Goal: Contribute content

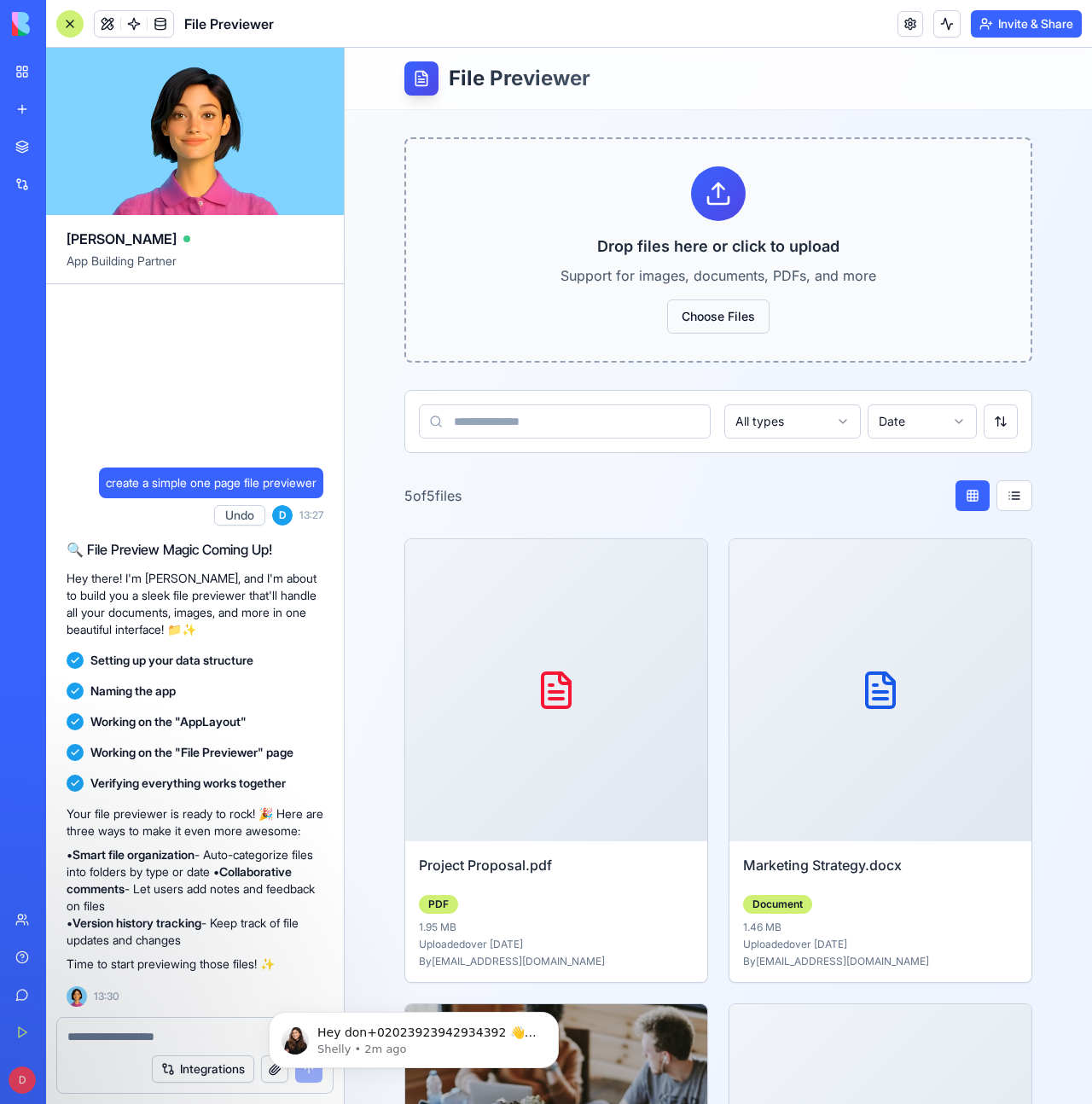
click at [726, 313] on label "Choose Files" at bounding box center [719, 316] width 103 height 34
click at [345, 48] on input "Choose Files" at bounding box center [345, 48] width 0 height 0
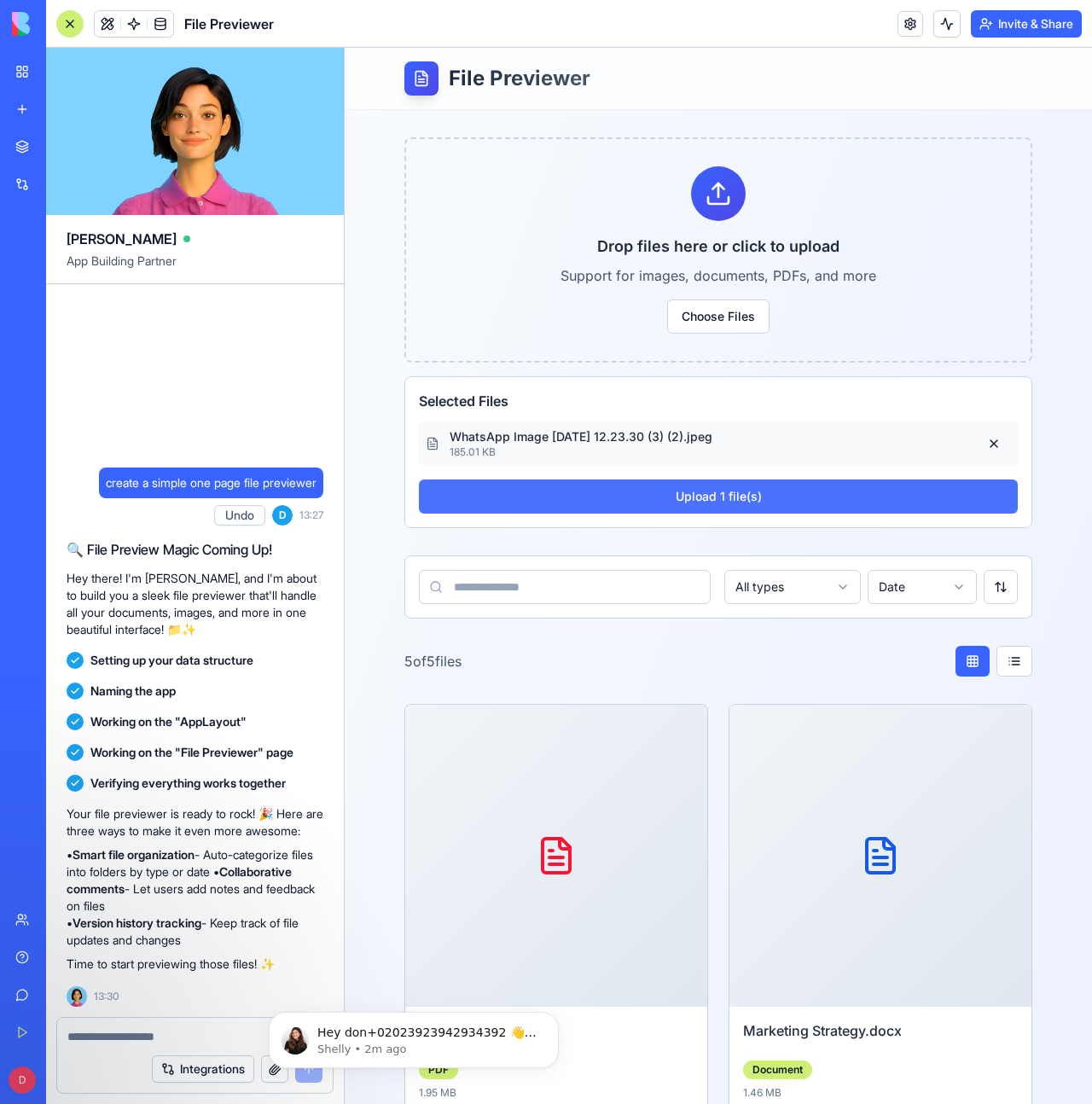
click at [739, 496] on button "Upload 1 file(s)" at bounding box center [718, 496] width 599 height 34
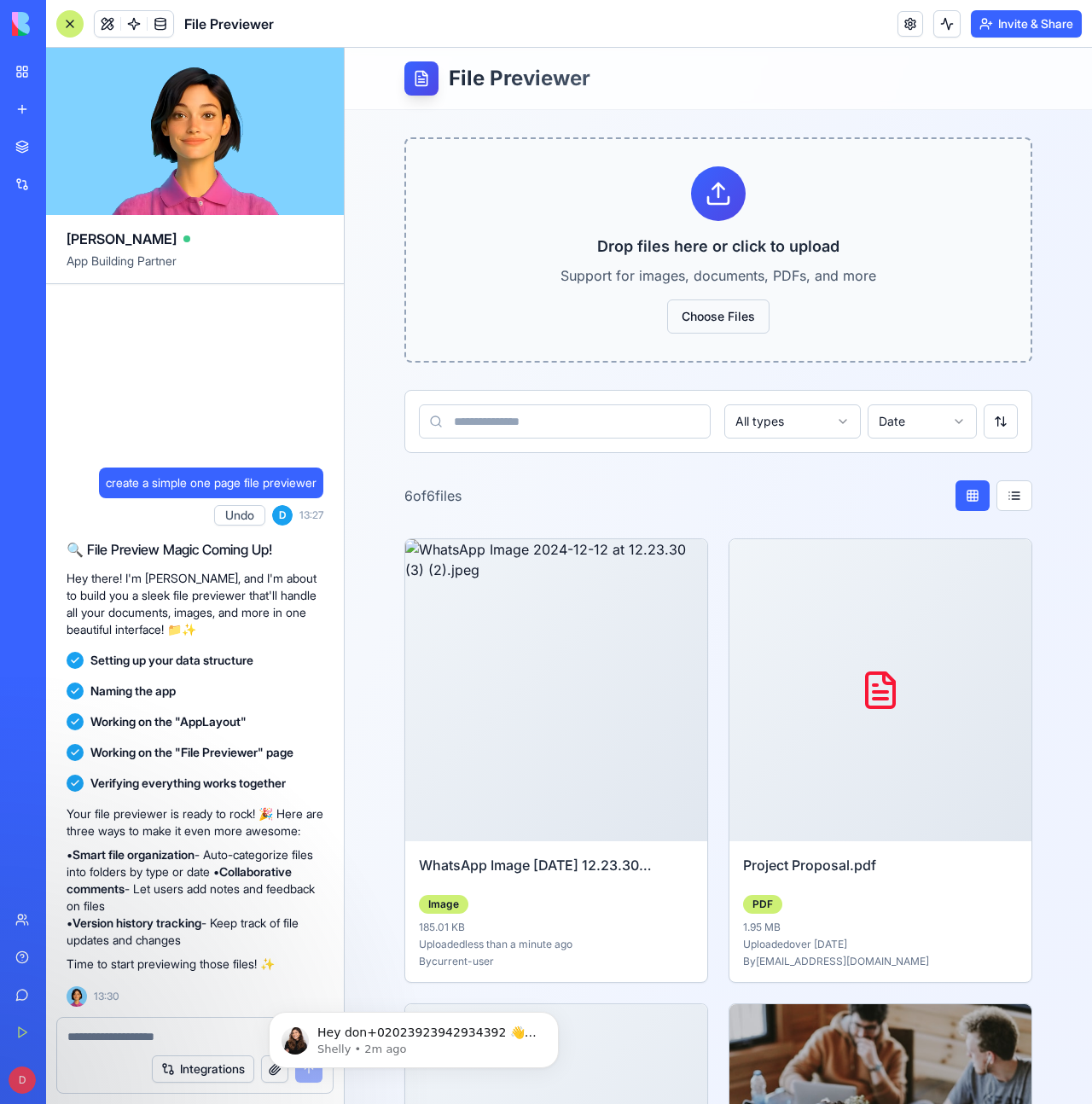
click at [745, 314] on label "Choose Files" at bounding box center [719, 316] width 103 height 34
click at [345, 48] on input "Choose Files" at bounding box center [345, 48] width 0 height 0
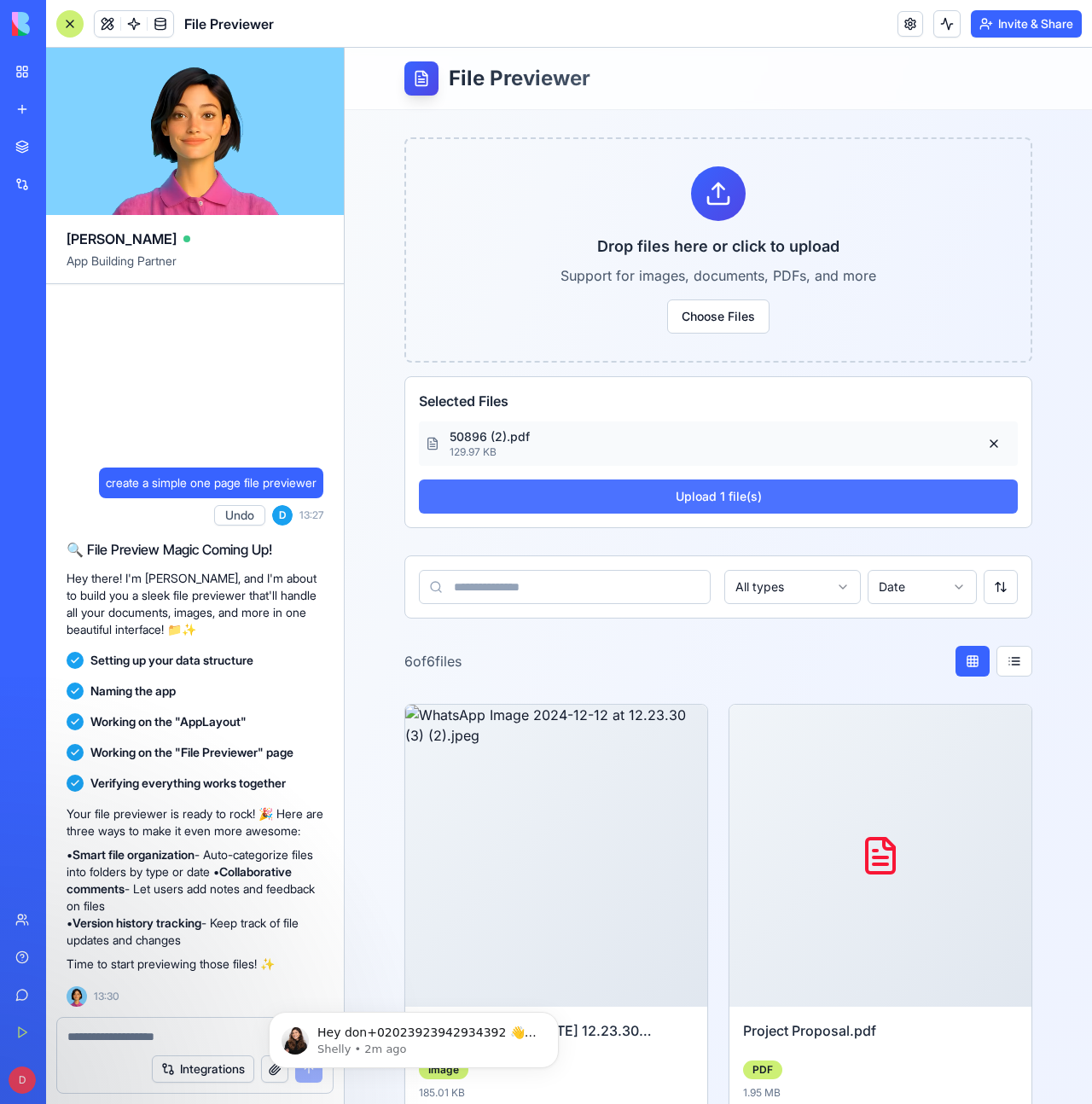
click at [663, 503] on button "Upload 1 file(s)" at bounding box center [718, 496] width 599 height 34
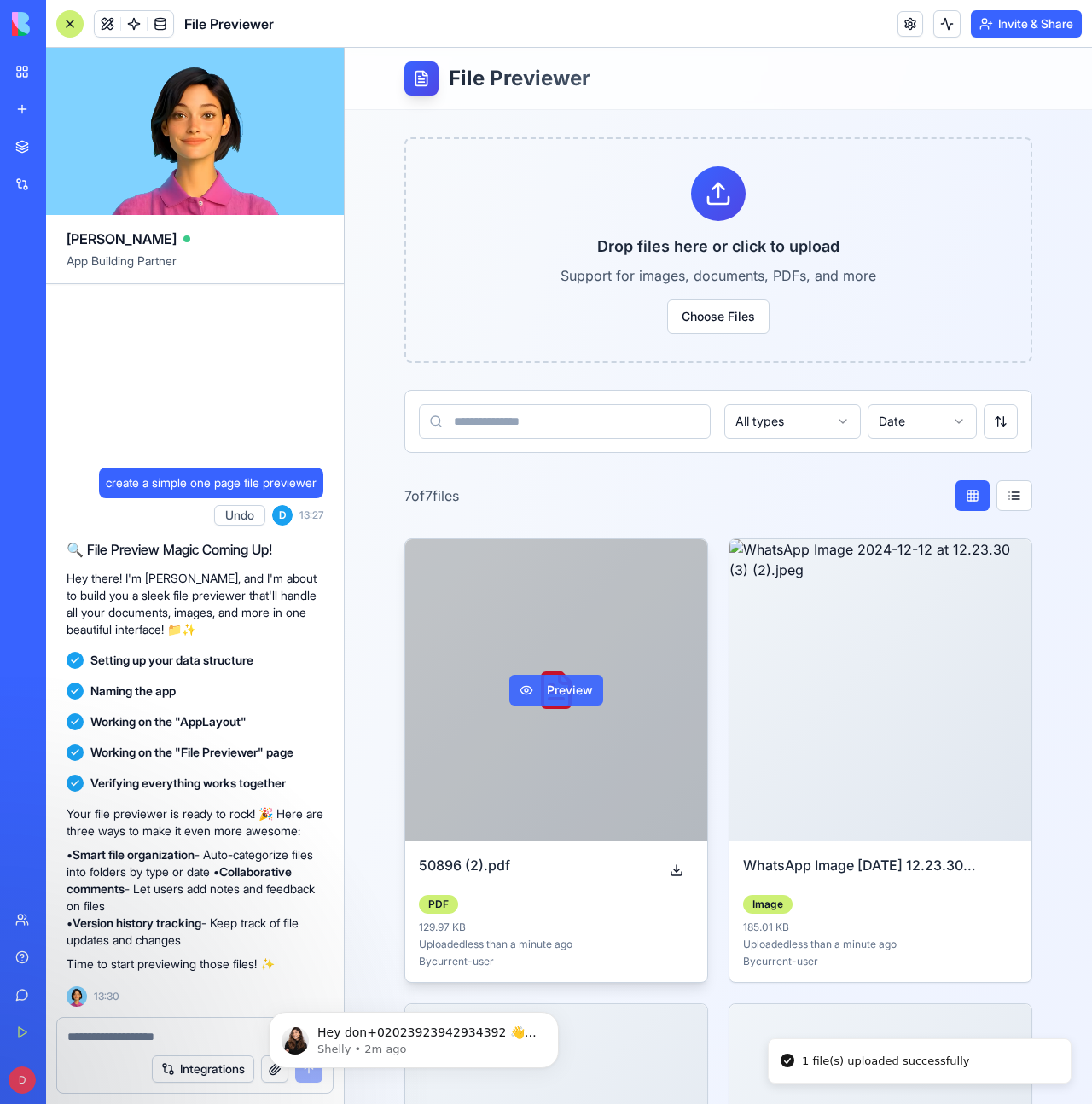
click at [576, 695] on button "Preview" at bounding box center [557, 690] width 94 height 31
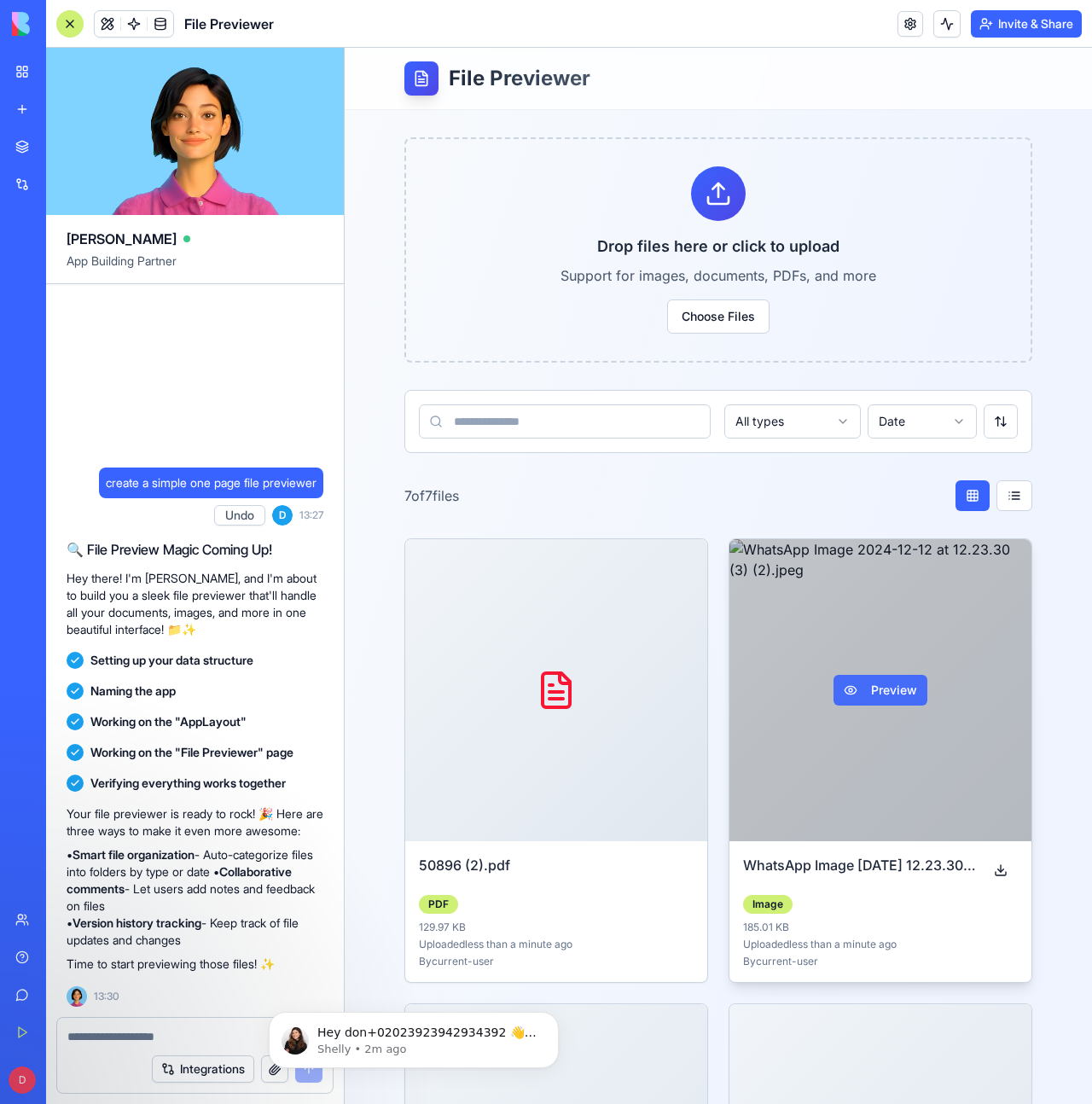
click at [903, 683] on button "Preview" at bounding box center [880, 690] width 94 height 31
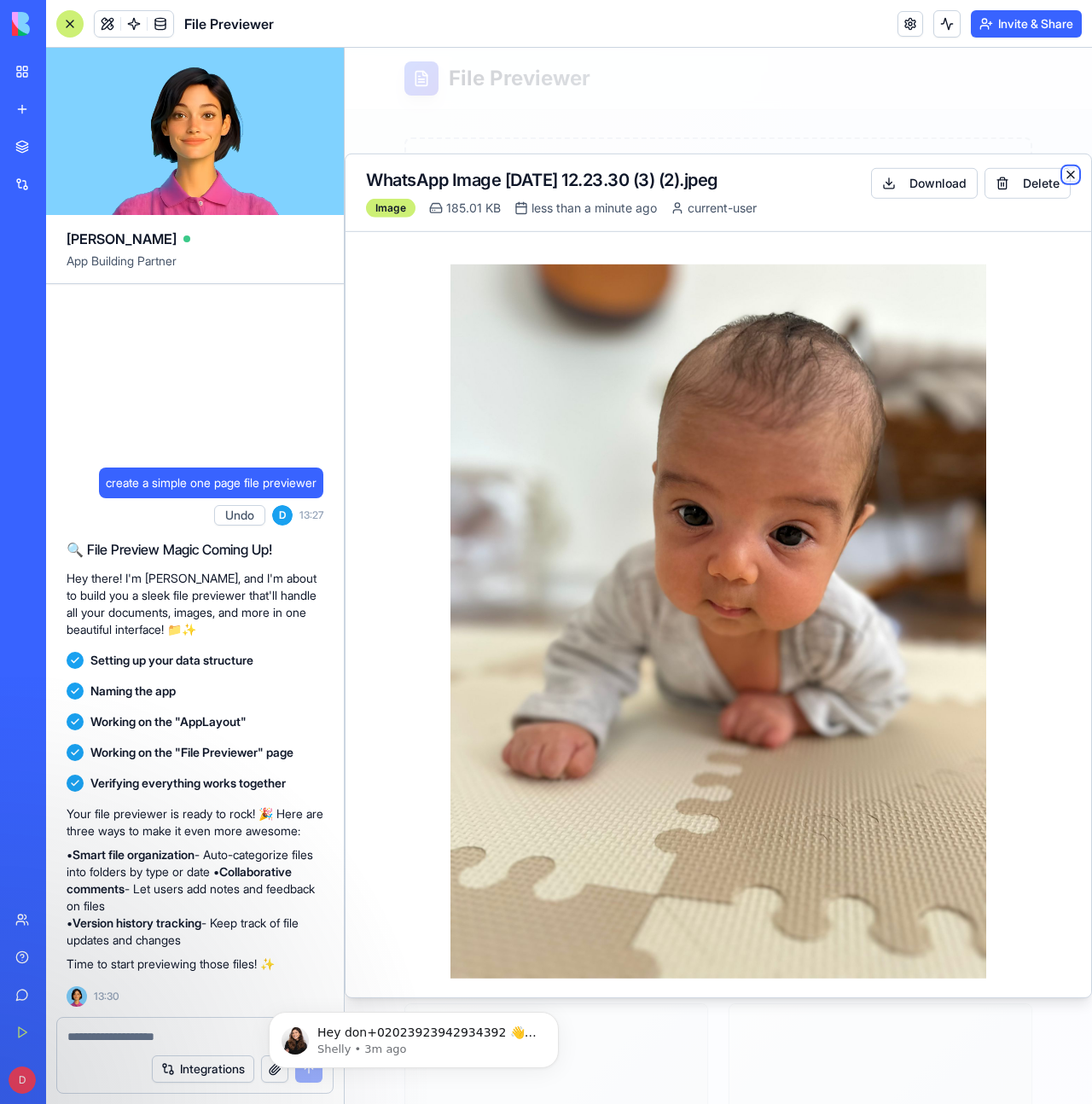
click at [1073, 171] on icon "button" at bounding box center [1071, 174] width 14 height 14
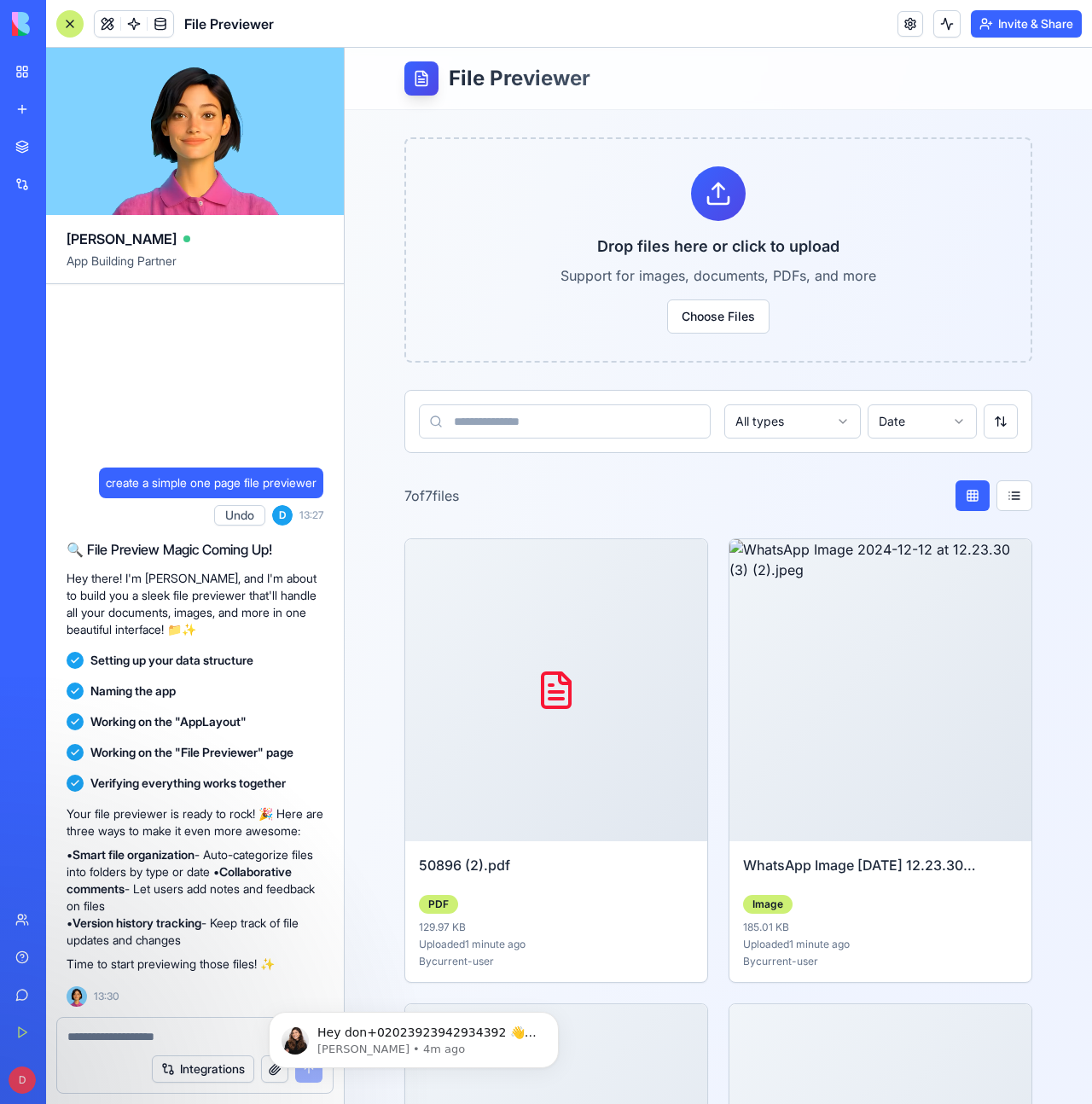
click at [29, 1066] on div "D Upgrade" at bounding box center [23, 1080] width 22 height 28
click at [422, 15] on header "File Previewer Invite & Share" at bounding box center [568, 24] width 1046 height 48
